Goal: Information Seeking & Learning: Understand process/instructions

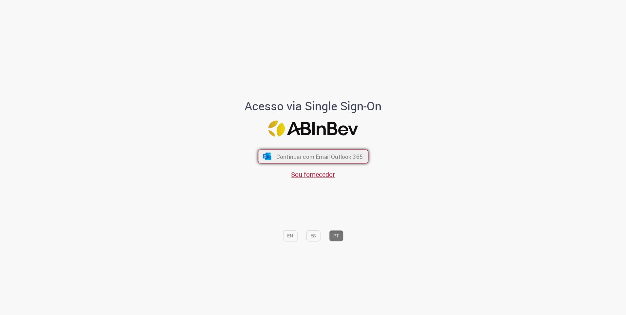
click at [310, 158] on span "Continuar com Email Outlook 365" at bounding box center [319, 157] width 86 height 8
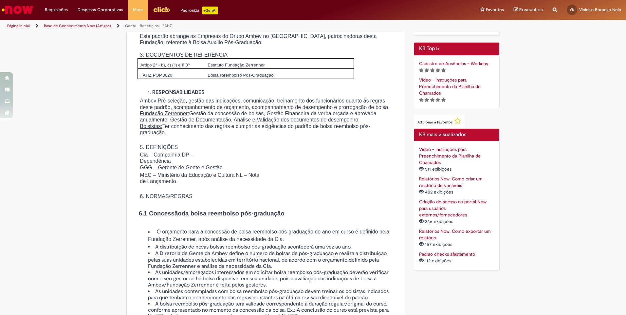
scroll to position [295, 0]
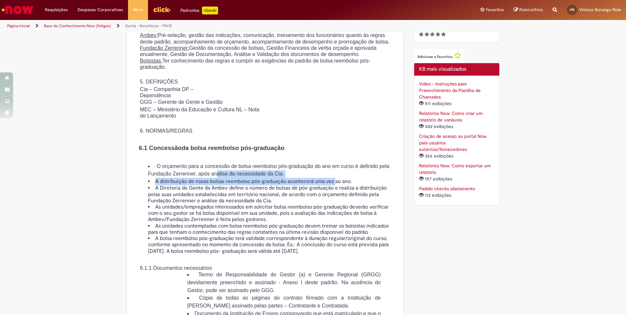
drag, startPoint x: 303, startPoint y: 193, endPoint x: 337, endPoint y: 196, distance: 33.8
click at [337, 196] on ul "O orçamento para a concessão de bolsa reembolso pós-graduação do ano em curso é…" at bounding box center [265, 209] width 261 height 92
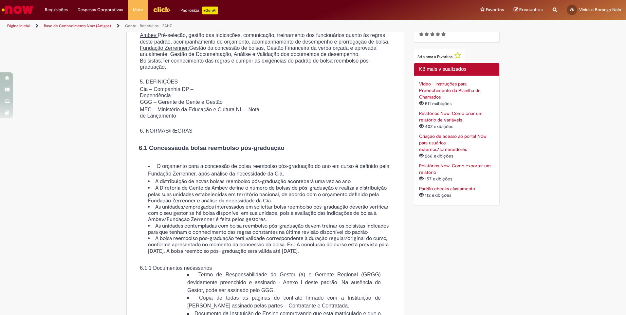
drag, startPoint x: 337, startPoint y: 196, endPoint x: 353, endPoint y: 211, distance: 21.8
click at [353, 204] on li "A Diretoria de Gente da Ambev define o número de bolsas de pós-graduação e real…" at bounding box center [271, 194] width 247 height 19
drag, startPoint x: 190, startPoint y: 213, endPoint x: 226, endPoint y: 213, distance: 36.0
click at [226, 204] on li "A Diretoria de Gente da Ambev define o número de bolsas de pós-graduação e real…" at bounding box center [271, 194] width 247 height 19
drag, startPoint x: 226, startPoint y: 213, endPoint x: 218, endPoint y: 225, distance: 14.8
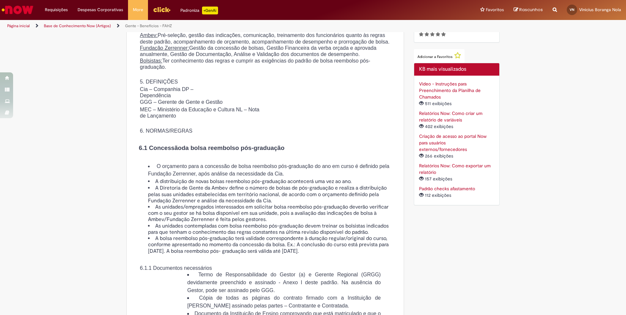
click at [218, 223] on li "As unidades/empregados interessados em solicitar bolsa reembolso pós-graduação …" at bounding box center [271, 213] width 247 height 19
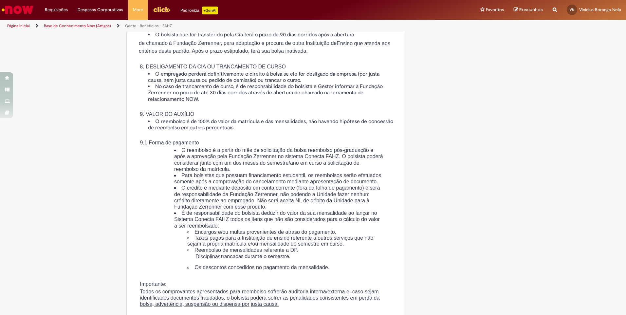
scroll to position [1080, 0]
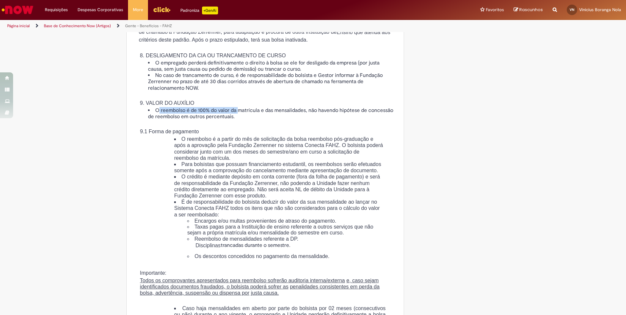
drag, startPoint x: 172, startPoint y: 156, endPoint x: 268, endPoint y: 159, distance: 96.6
click at [268, 120] on li "O reembolso é de 100% do valor da matrícula e das mensalidades, não havendo hip…" at bounding box center [271, 113] width 247 height 12
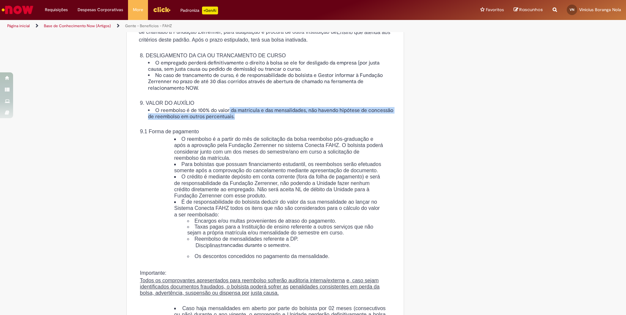
drag, startPoint x: 268, startPoint y: 159, endPoint x: 213, endPoint y: 161, distance: 55.4
click at [213, 120] on li "O reembolso é de 100% do valor da matrícula e das mensalidades, não havendo hip…" at bounding box center [271, 113] width 247 height 12
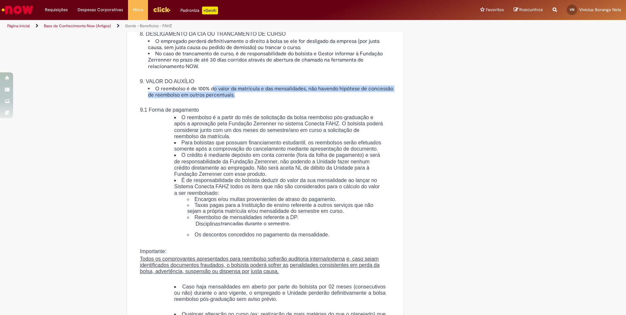
scroll to position [1113, 0]
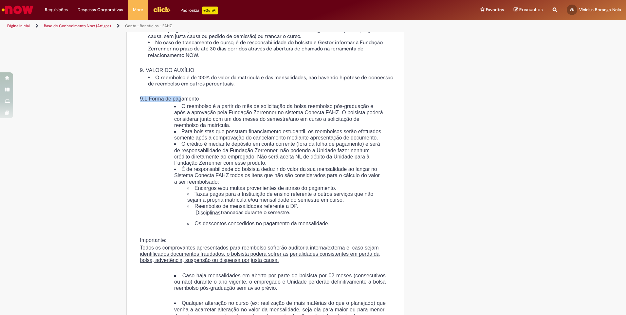
drag, startPoint x: 162, startPoint y: 145, endPoint x: 188, endPoint y: 147, distance: 26.0
click at [188, 147] on div "8. DESLIGAMENTO DA CIA OU TRANCAMENTO DE CURSO O empregado perderá definitivame…" at bounding box center [265, 114] width 261 height 204
drag, startPoint x: 188, startPoint y: 147, endPoint x: 214, endPoint y: 160, distance: 30.0
click at [214, 128] on li "O reembolso é a partir do mês de solicitação da bolsa reembolso pós-graduação e…" at bounding box center [278, 115] width 209 height 25
click at [201, 128] on li "O reembolso é a partir do mês de solicitação da bolsa reembolso pós-graduação e…" at bounding box center [278, 115] width 209 height 25
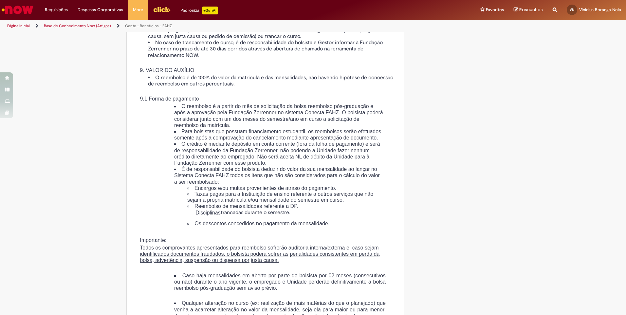
click at [192, 128] on li "O reembolso é a partir do mês de solicitação da bolsa reembolso pós-graduação e…" at bounding box center [278, 115] width 209 height 25
click at [206, 128] on li "O reembolso é a partir do mês de solicitação da bolsa reembolso pós-graduação e…" at bounding box center [278, 115] width 209 height 25
click at [205, 128] on li "O reembolso é a partir do mês de solicitação da bolsa reembolso pós-graduação e…" at bounding box center [278, 115] width 209 height 25
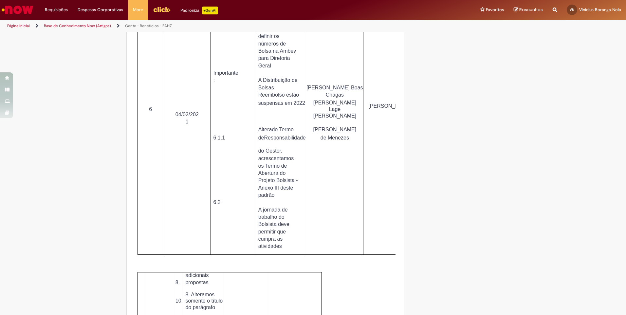
scroll to position [2030, 0]
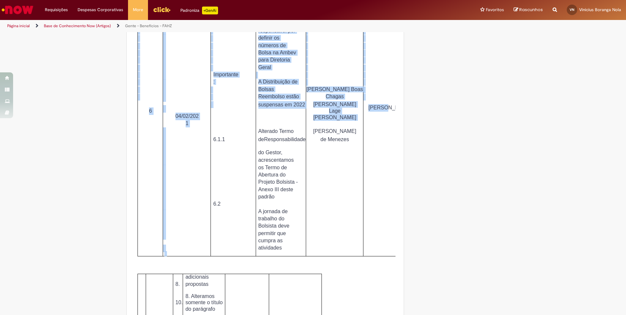
drag, startPoint x: 424, startPoint y: 216, endPoint x: 446, endPoint y: 220, distance: 22.2
drag, startPoint x: 446, startPoint y: 220, endPoint x: 372, endPoint y: 205, distance: 75.1
click at [372, 205] on div "14. NATUREZA DAS REVISÕES N° Revisã o Data Revisão Item Revisado Descrição da A…" at bounding box center [265, 106] width 261 height 302
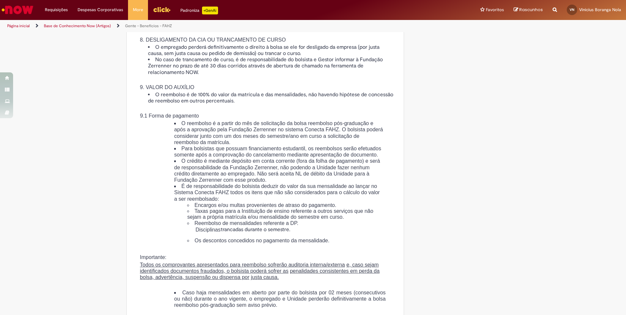
scroll to position [912, 0]
